Goal: Information Seeking & Learning: Learn about a topic

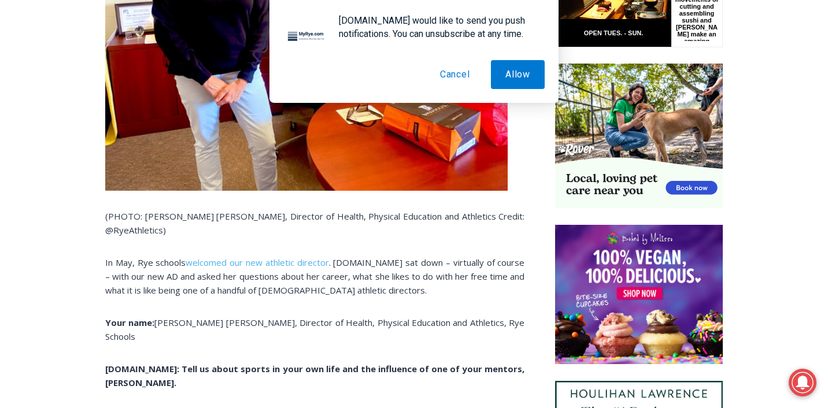
scroll to position [695, 0]
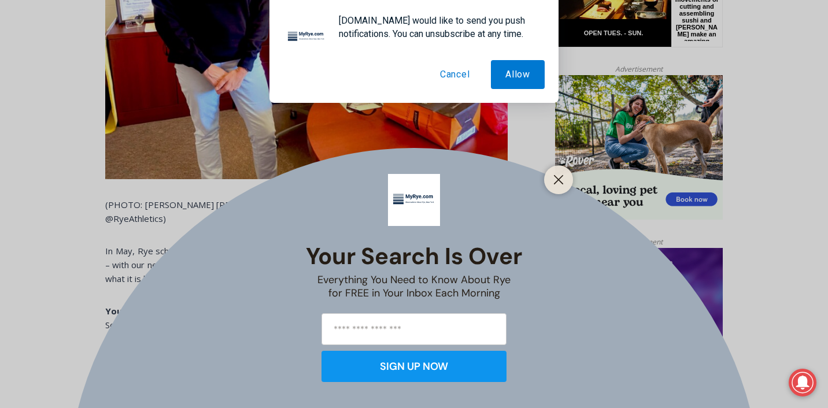
click at [452, 69] on button "Cancel" at bounding box center [455, 74] width 59 height 29
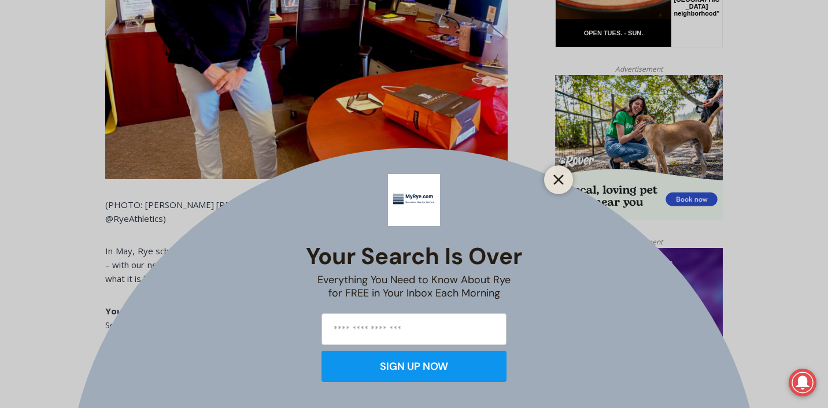
click at [553, 176] on button "Close" at bounding box center [559, 180] width 16 height 16
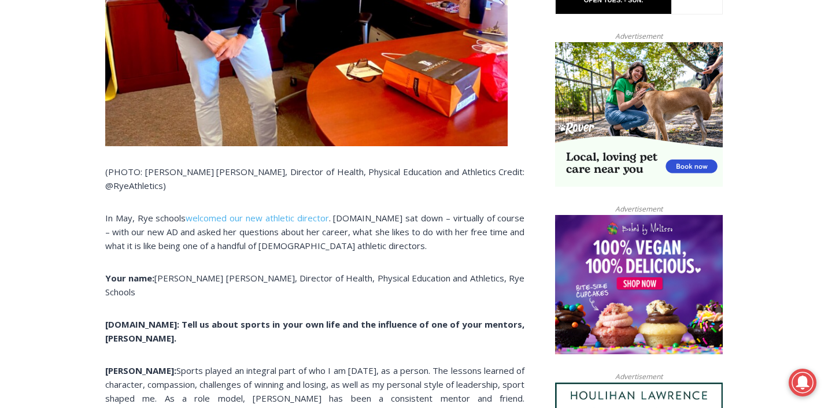
scroll to position [729, 0]
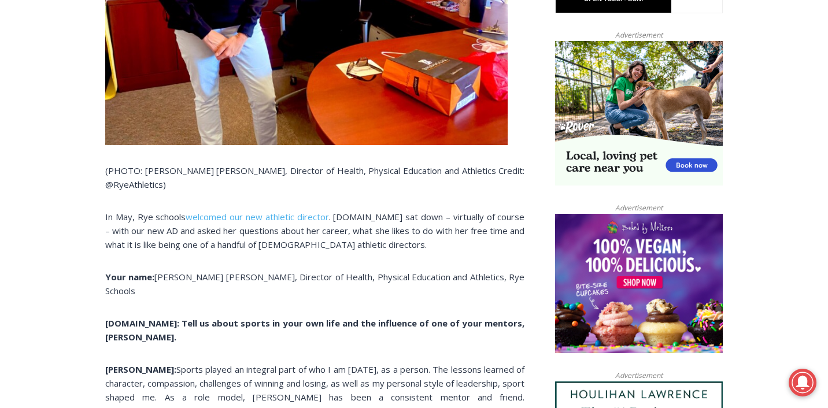
click at [108, 210] on p "In May, Rye schools welcomed our new athletic director . [DOMAIN_NAME] sat down…" at bounding box center [314, 231] width 419 height 42
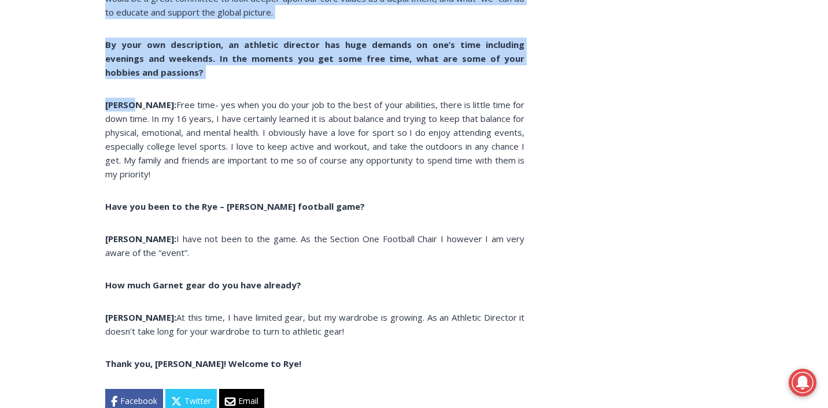
scroll to position [2214, 0]
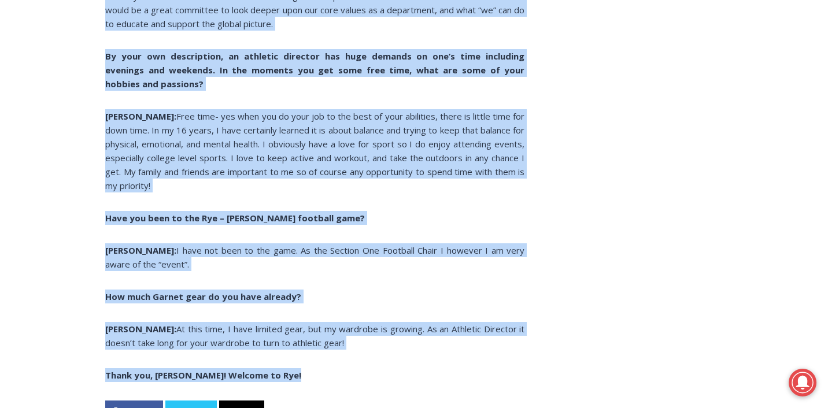
drag, startPoint x: 108, startPoint y: 169, endPoint x: 272, endPoint y: 286, distance: 201.5
copy div "Lo Ips, Dol sitamet consecte adi eli seddoeiu temporin . UtLab.etd mag aliq – e…"
click at [272, 369] on p "Thank you, [PERSON_NAME]! Welcome to Rye!" at bounding box center [314, 376] width 419 height 14
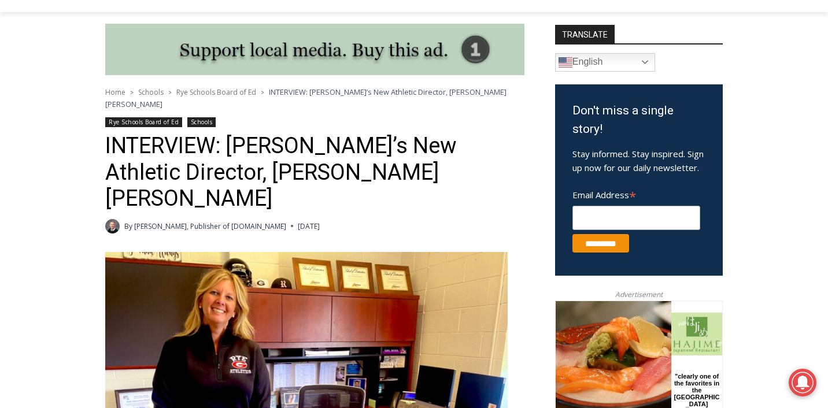
scroll to position [299, 0]
